Goal: Information Seeking & Learning: Learn about a topic

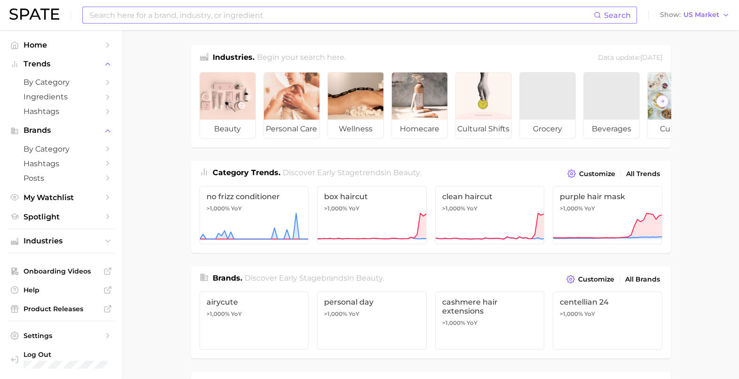
click at [241, 17] on input at bounding box center [340, 15] width 505 height 16
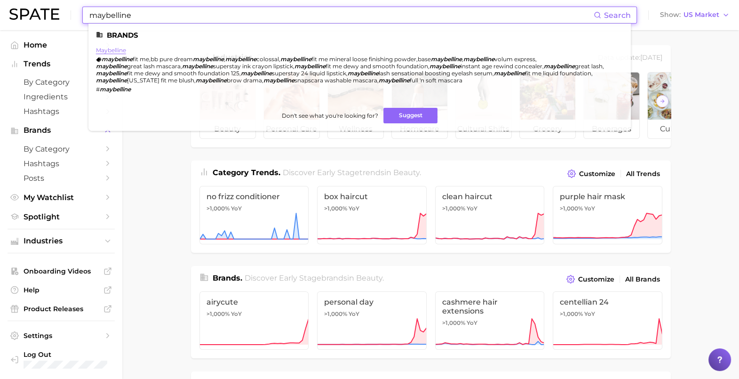
type input "maybelline"
click at [117, 53] on link "maybelline" at bounding box center [111, 50] width 30 height 7
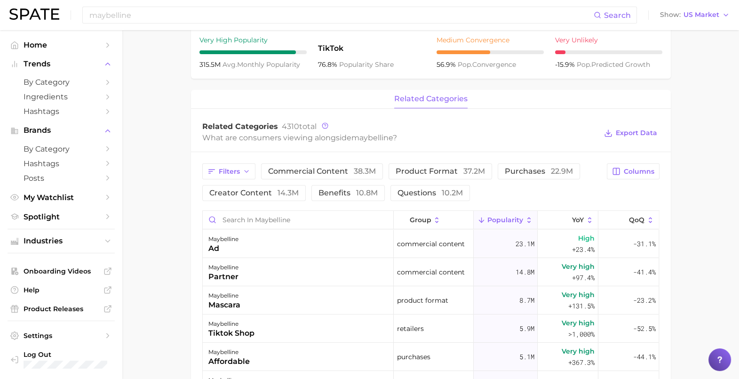
scroll to position [353, 0]
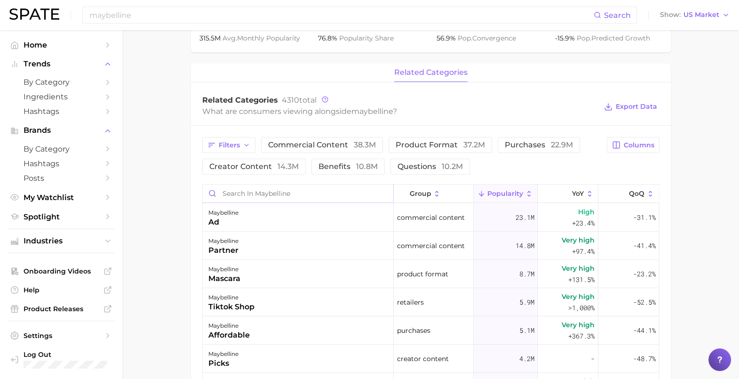
click at [281, 190] on input "Search in maybelline" at bounding box center [298, 193] width 191 height 18
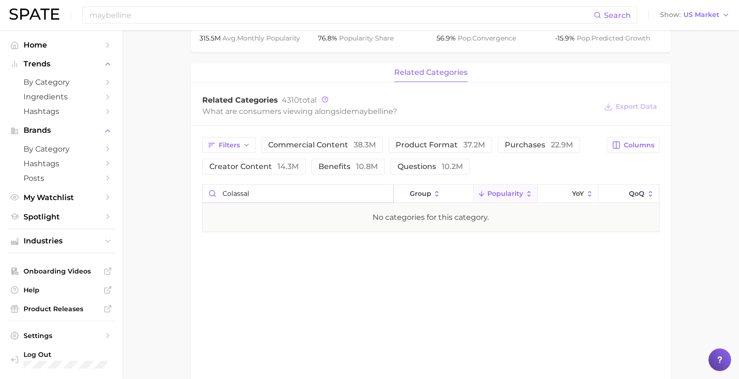
drag, startPoint x: 249, startPoint y: 196, endPoint x: 213, endPoint y: 199, distance: 36.3
click at [215, 198] on input "colassal" at bounding box center [298, 193] width 191 height 18
drag, startPoint x: 252, startPoint y: 195, endPoint x: 189, endPoint y: 204, distance: 63.1
click at [189, 204] on main "Overview Google TikTok Instagram Beta brand maybelline Add to Watchlist Export …" at bounding box center [430, 53] width 617 height 752
type input "bubble"
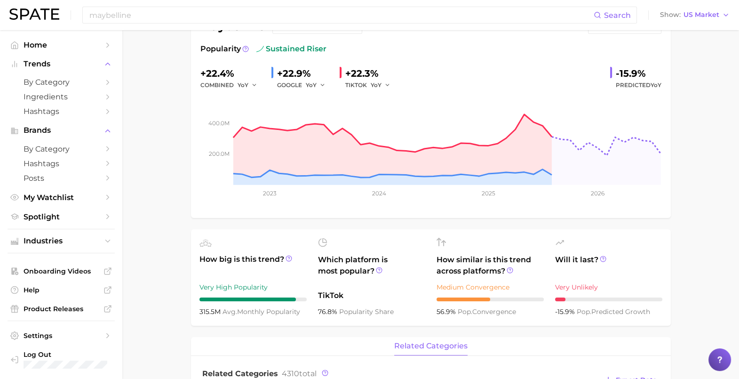
scroll to position [0, 0]
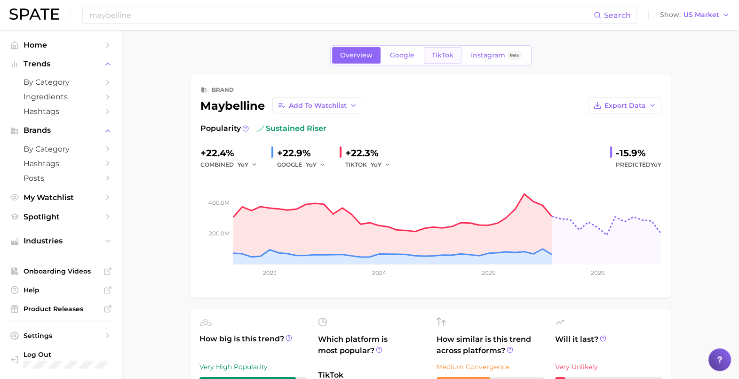
click at [436, 52] on span "TikTok" at bounding box center [443, 55] width 22 height 8
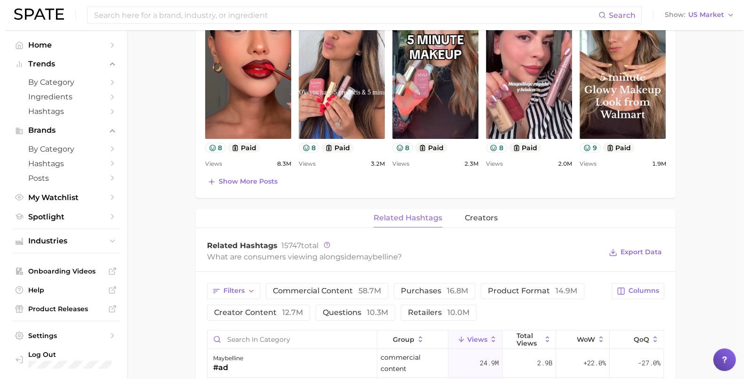
scroll to position [647, 0]
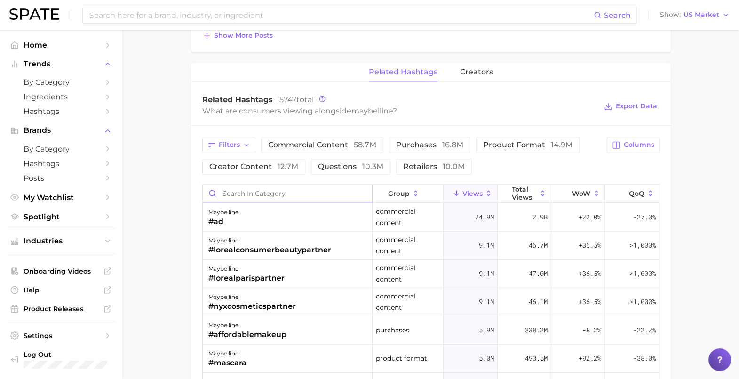
click at [263, 195] on input "Search in category" at bounding box center [287, 193] width 169 height 18
type input "colossal"
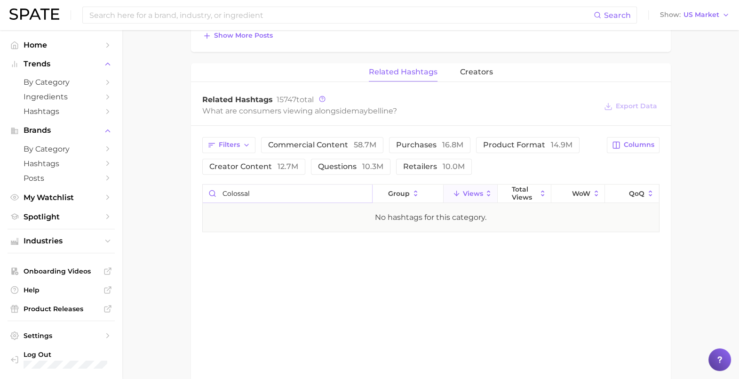
drag, startPoint x: 247, startPoint y: 190, endPoint x: 191, endPoint y: 185, distance: 56.2
click at [193, 185] on div "Filters commercial content 58.7m purchases 16.8m product format 14.9m creator c…" at bounding box center [431, 185] width 480 height 118
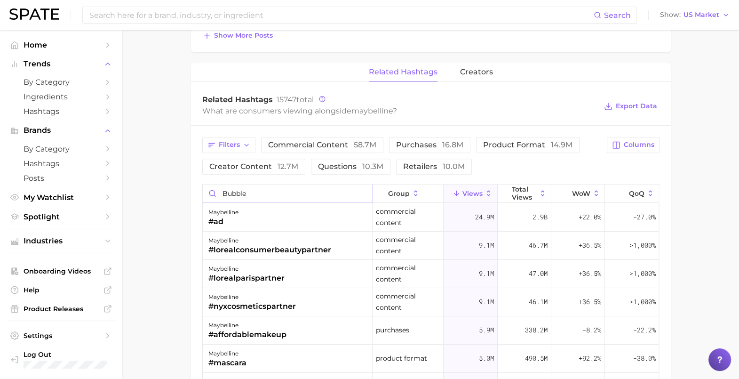
type input "bubble"
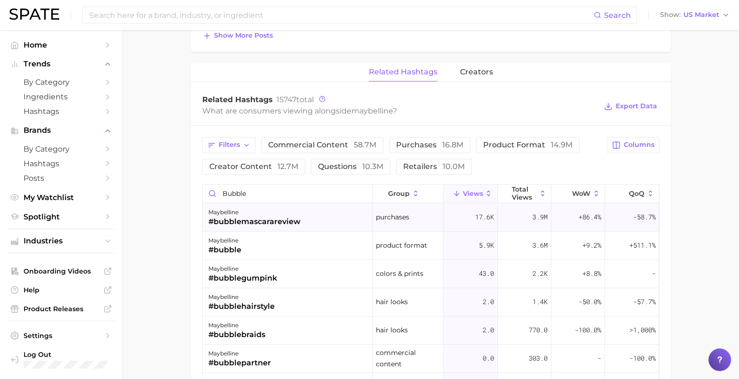
click at [283, 218] on div "#bubblemascarareview" at bounding box center [254, 221] width 92 height 11
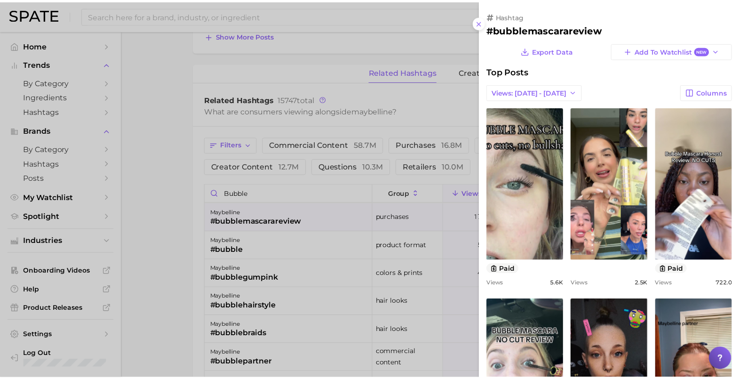
scroll to position [0, 0]
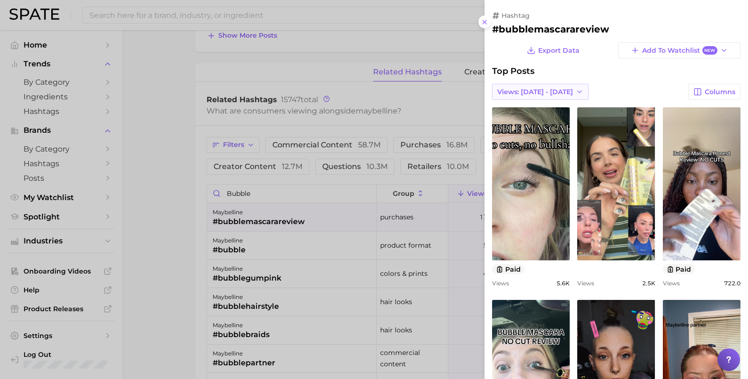
click at [520, 85] on button "Views: Sep 7 - 14" at bounding box center [540, 92] width 96 height 16
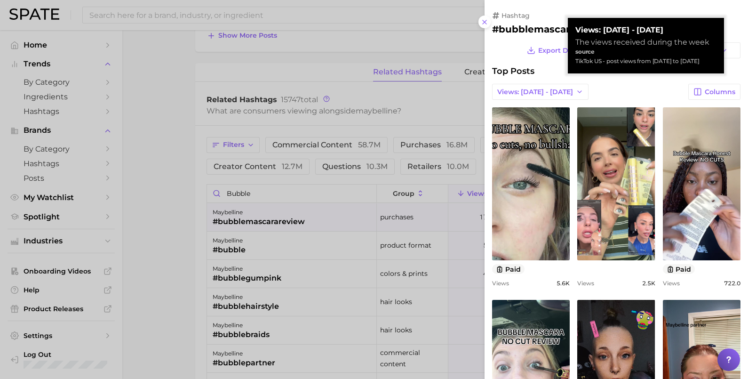
click at [171, 164] on div at bounding box center [374, 189] width 748 height 379
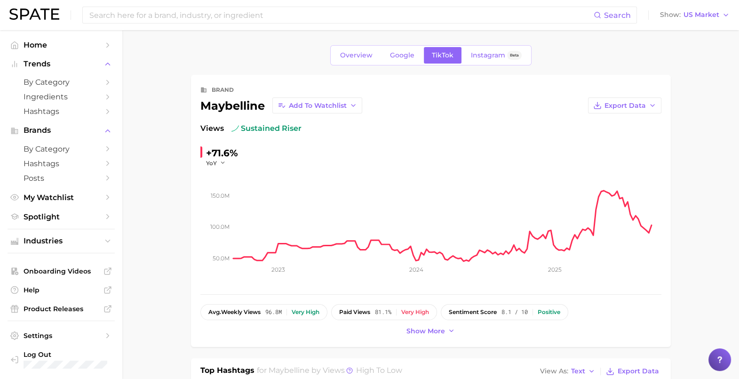
scroll to position [117, 0]
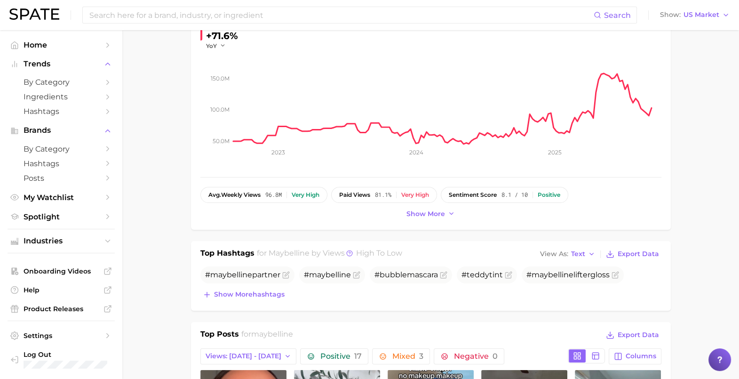
click at [440, 220] on div "brand maybelline Add to Watchlist Export Data Views sustained riser +71.6% YoY …" at bounding box center [431, 94] width 480 height 272
click at [442, 215] on span "Show more" at bounding box center [425, 214] width 39 height 8
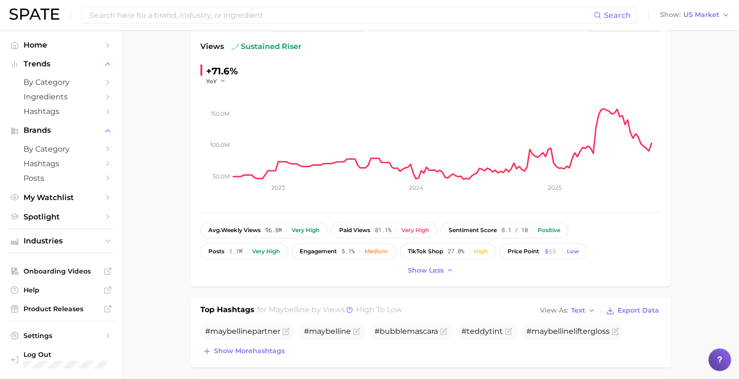
scroll to position [58, 0]
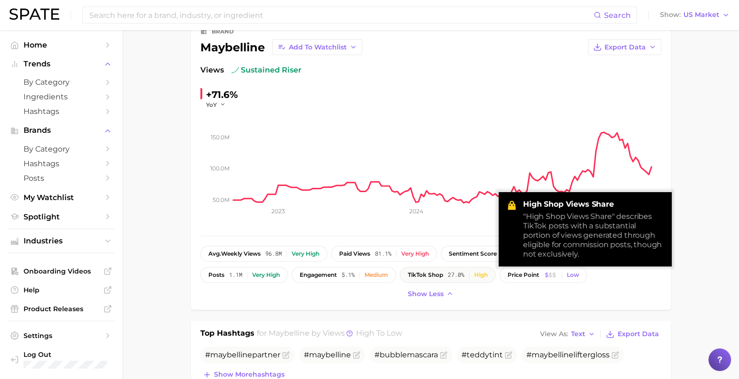
click at [464, 271] on span "27.0%" at bounding box center [456, 274] width 16 height 7
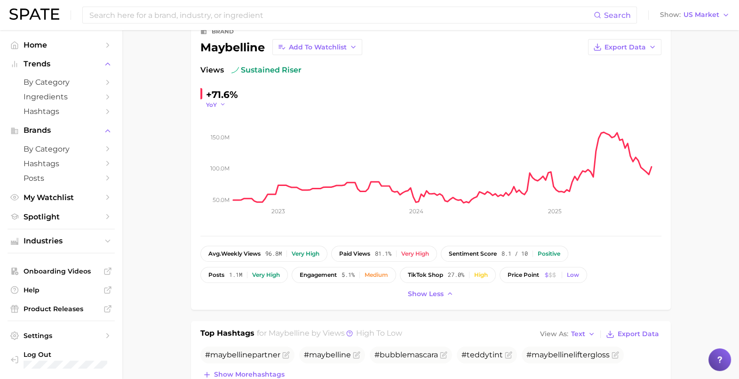
click at [221, 101] on button "YoY" at bounding box center [216, 105] width 20 height 8
click at [221, 151] on span "MoM" at bounding box center [219, 152] width 16 height 8
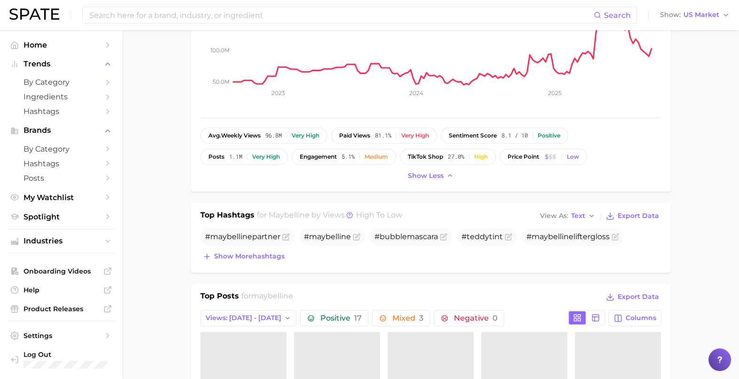
scroll to position [0, 0]
